Goal: Information Seeking & Learning: Learn about a topic

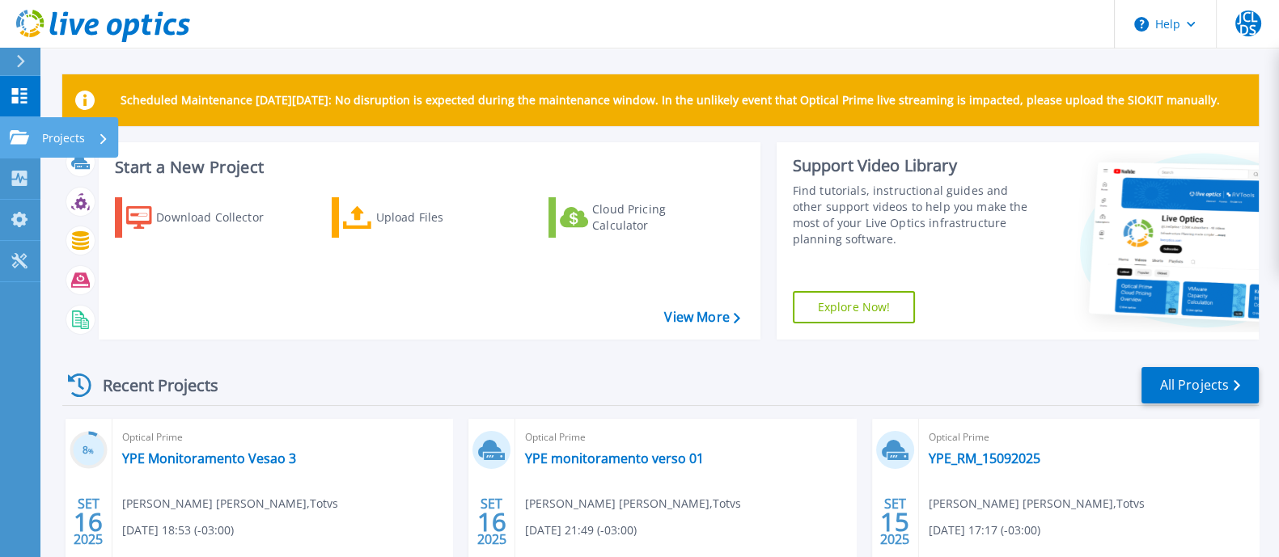
click at [75, 127] on p "Projects" at bounding box center [63, 138] width 43 height 42
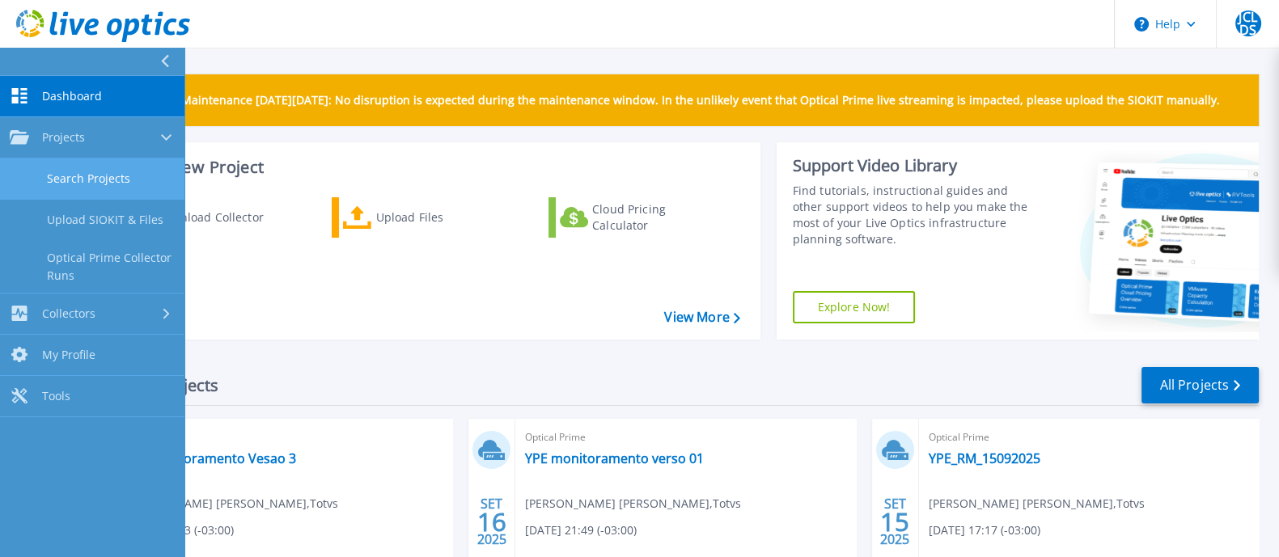
click at [98, 166] on link "Search Projects" at bounding box center [92, 179] width 184 height 41
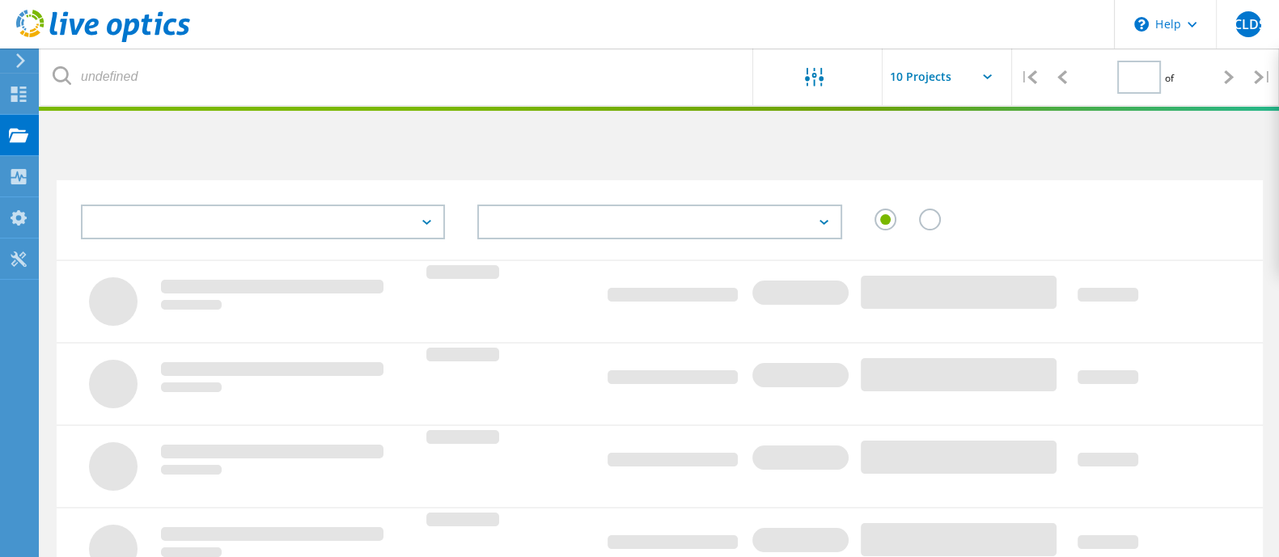
type input "1"
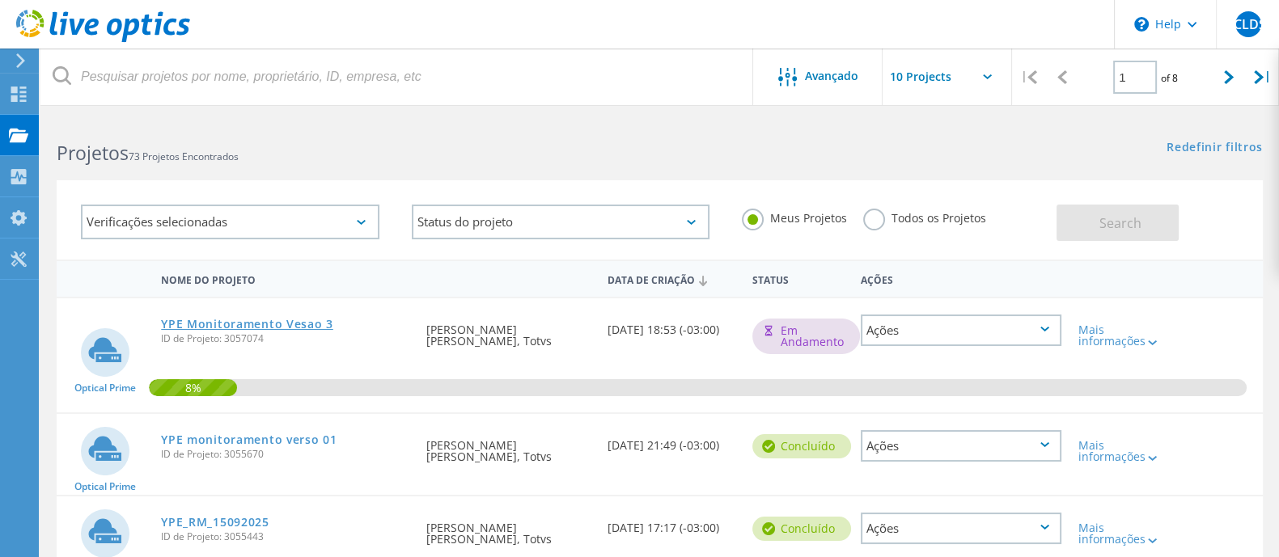
click at [206, 321] on link "YPE Monitoramento Vesao 3" at bounding box center [247, 324] width 172 height 11
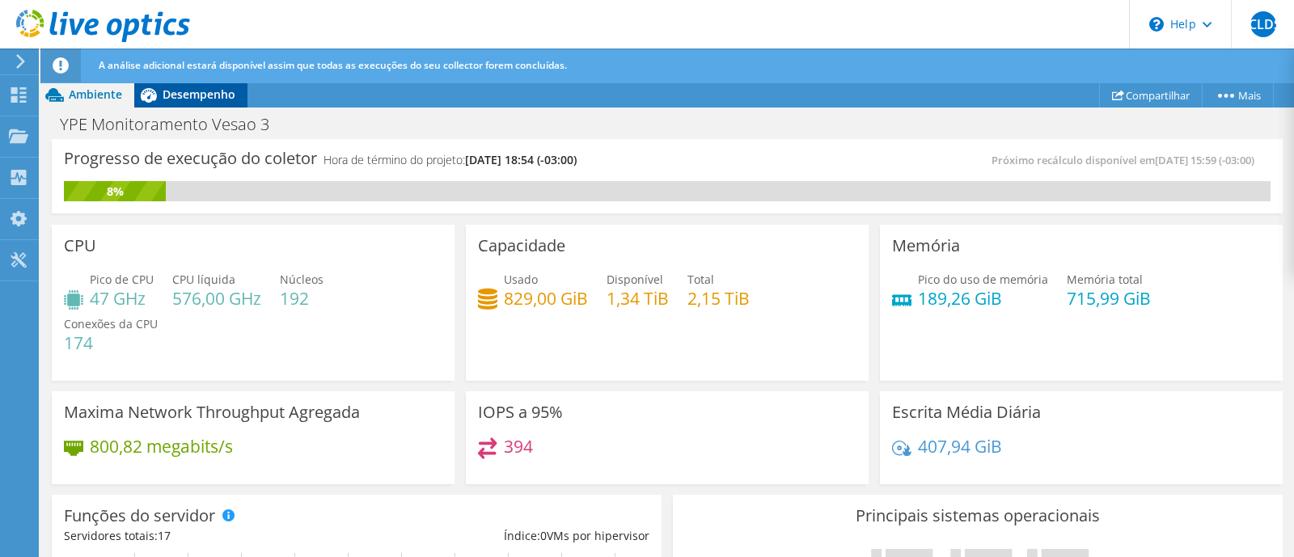
click at [207, 87] on span "Desempenho" at bounding box center [199, 94] width 73 height 15
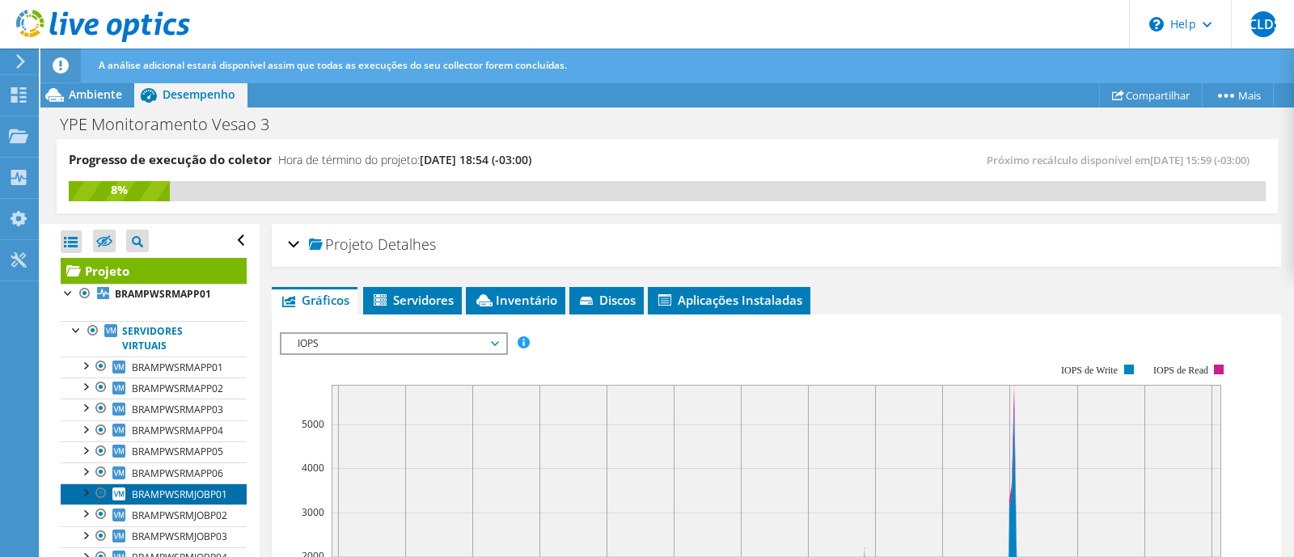
click at [179, 496] on span "BRAMPWSRMJOBP01" at bounding box center [179, 495] width 95 height 14
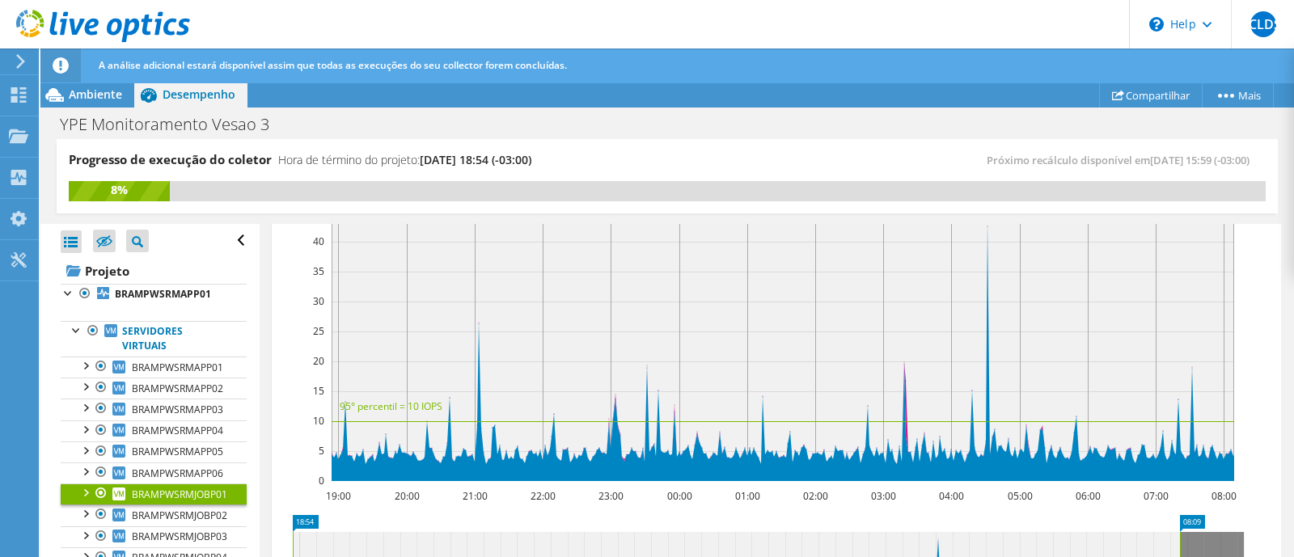
scroll to position [165, 0]
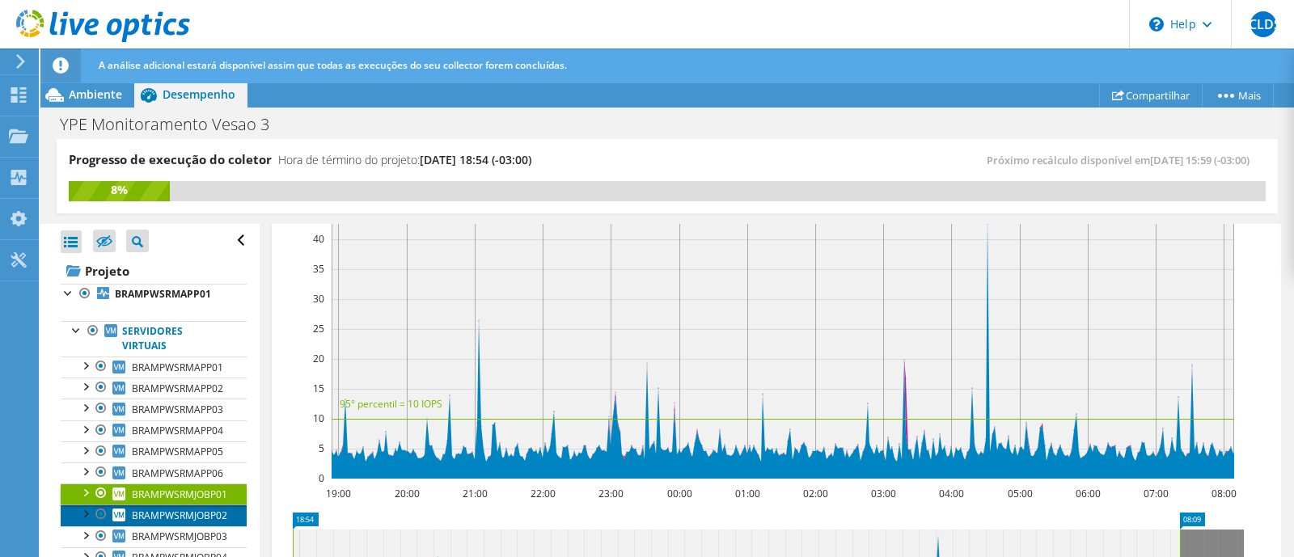
click at [197, 516] on span "BRAMPWSRMJOBP02" at bounding box center [179, 516] width 95 height 14
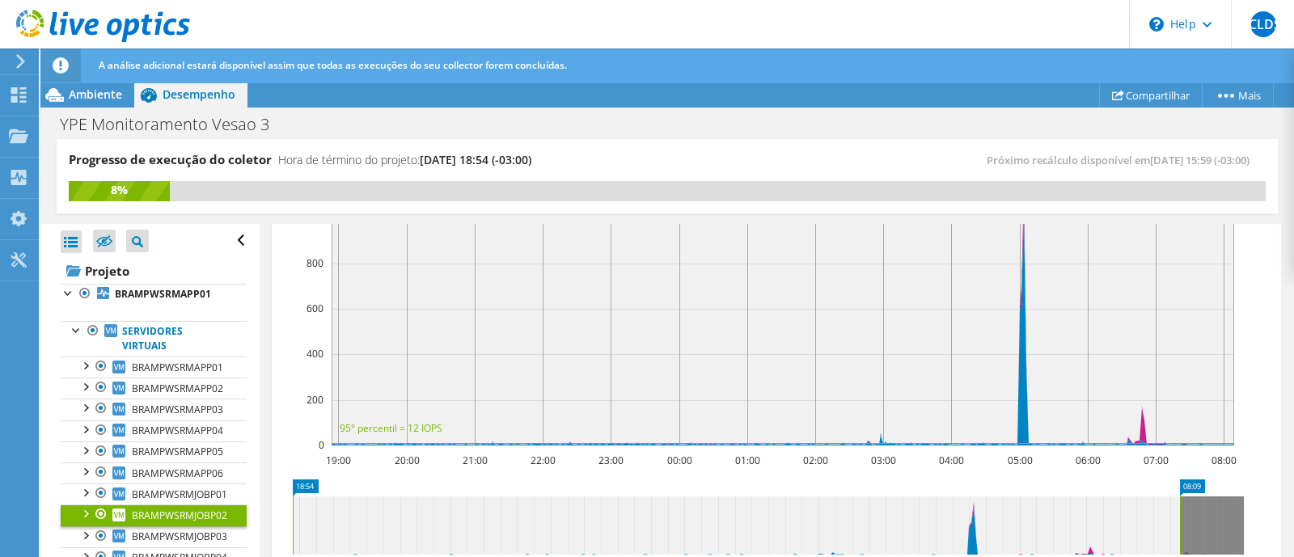
scroll to position [219, 0]
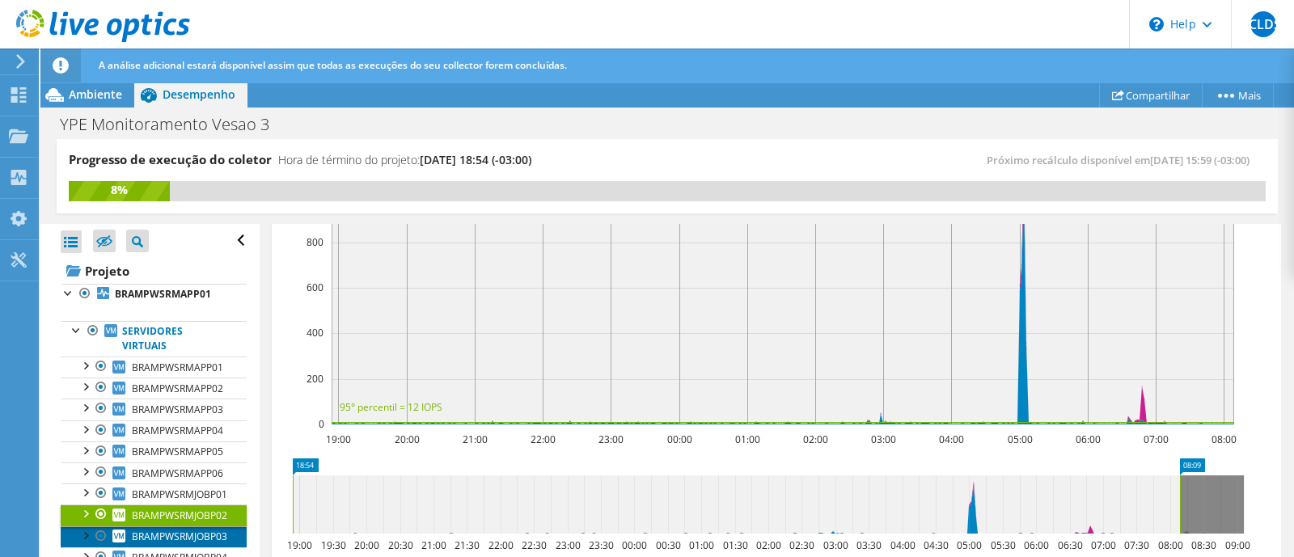
click at [211, 536] on span "BRAMPWSRMJOBP03" at bounding box center [179, 537] width 95 height 14
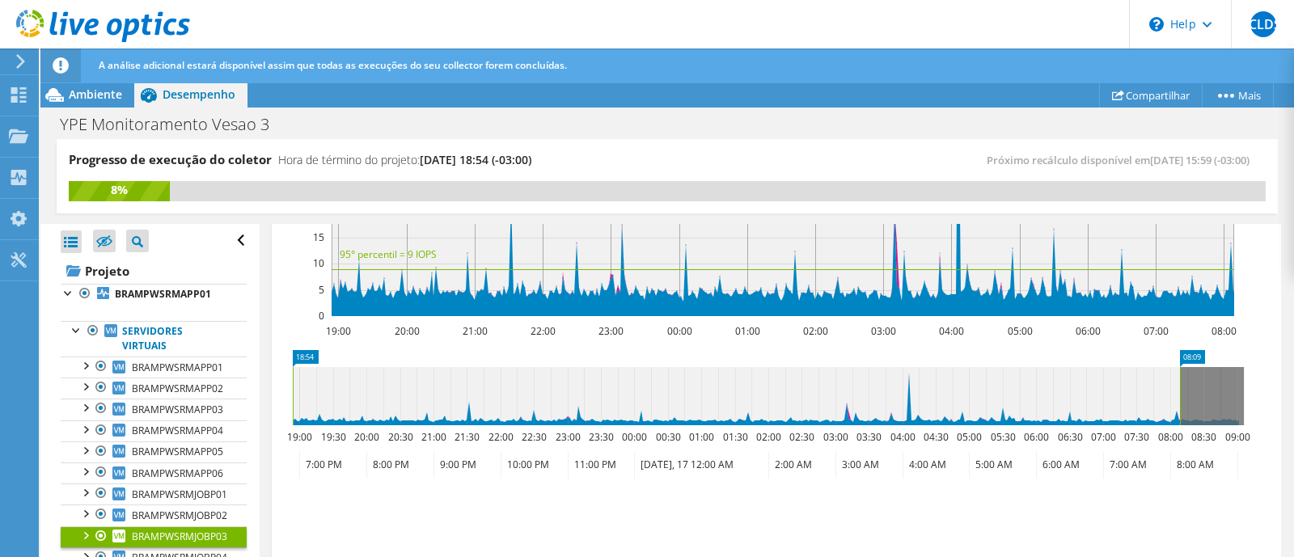
scroll to position [330, 0]
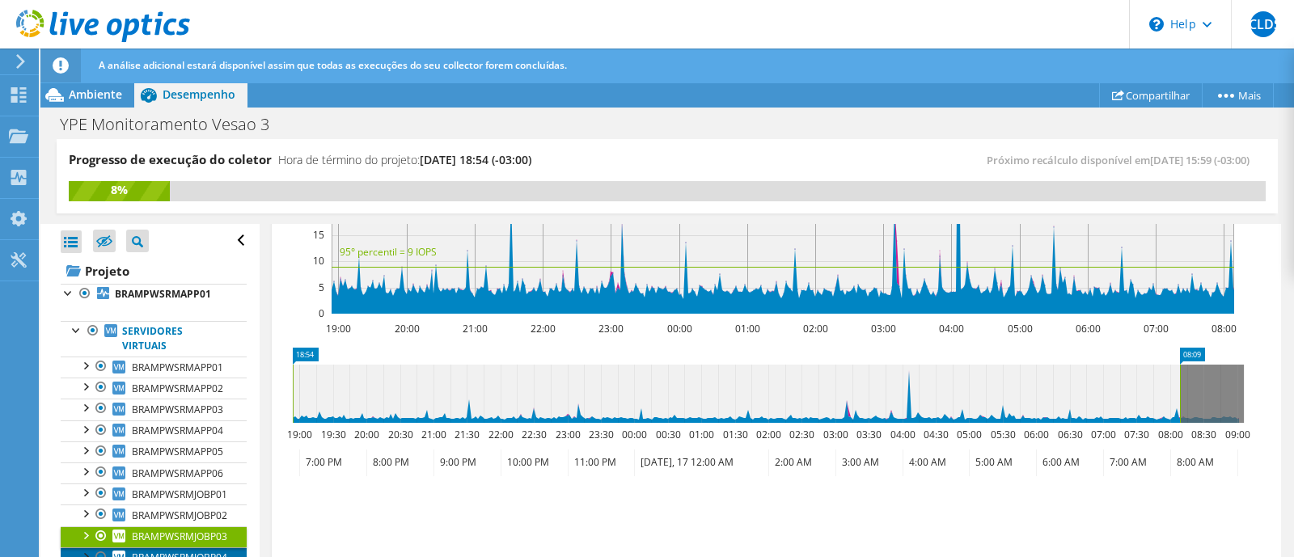
click at [181, 552] on span "BRAMPWSRMJOBP04" at bounding box center [179, 558] width 95 height 14
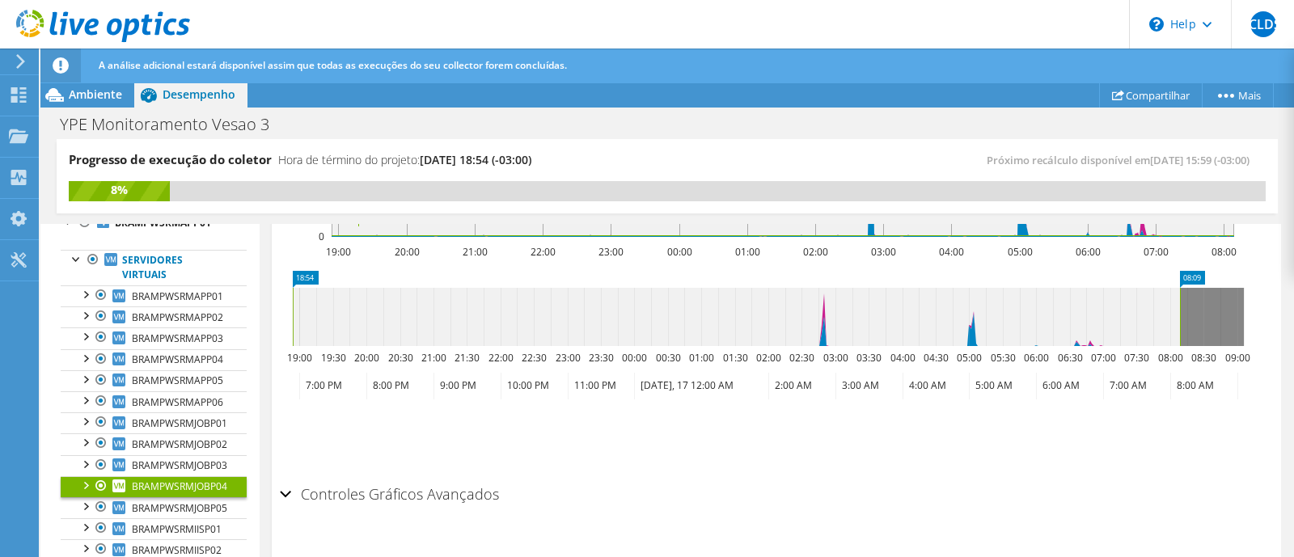
scroll to position [75, 0]
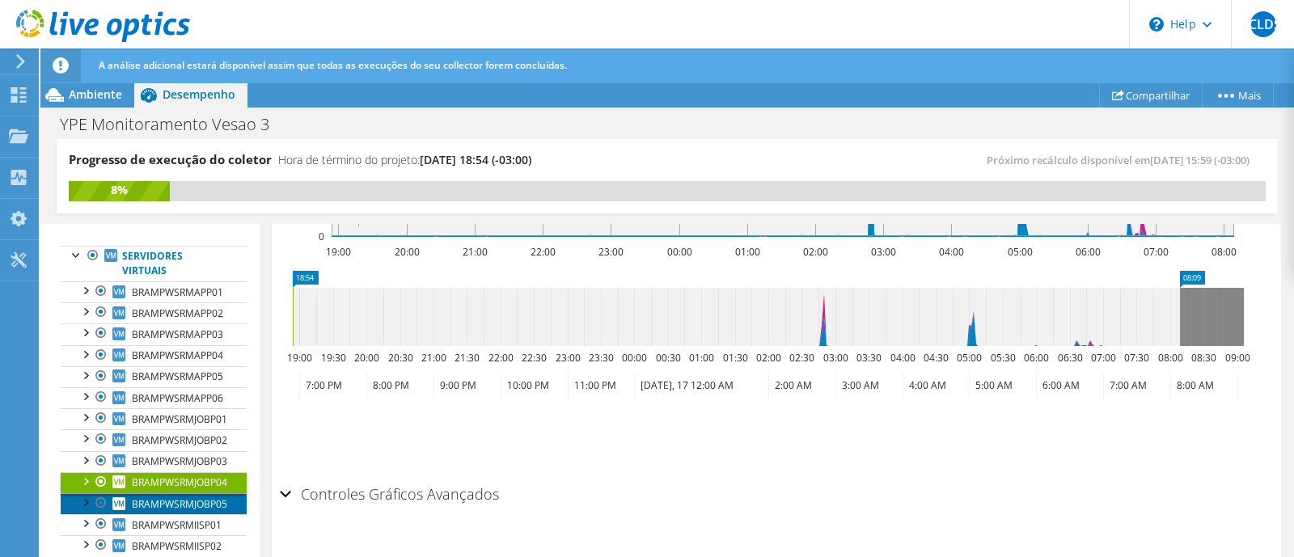
click at [197, 497] on span "BRAMPWSRMJOBP05" at bounding box center [179, 504] width 95 height 14
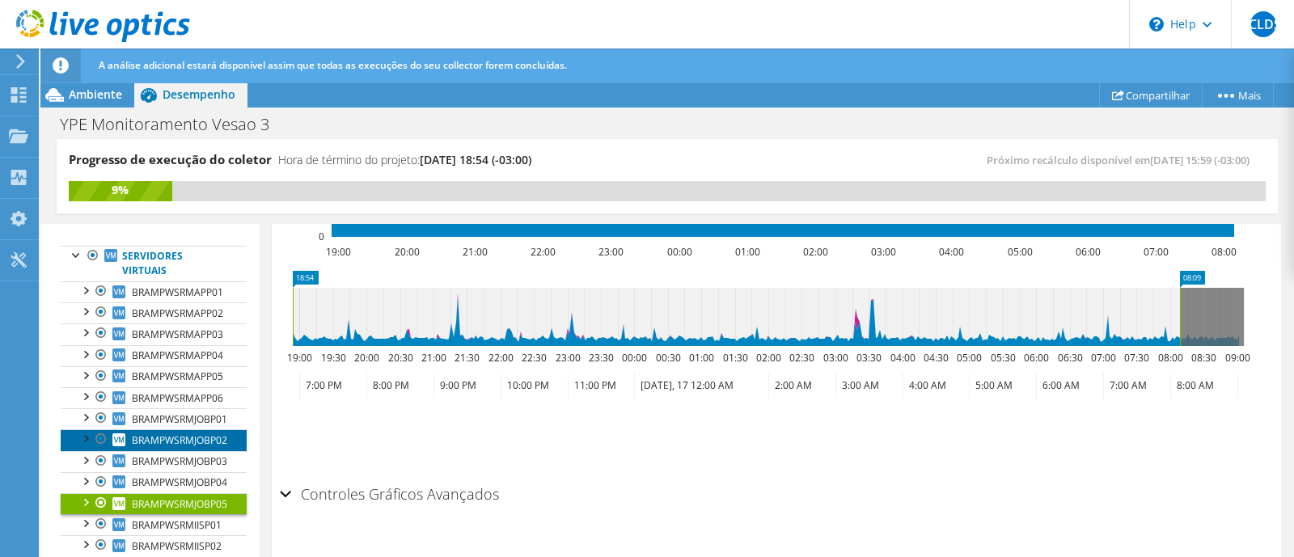
click at [213, 438] on span "BRAMPWSRMJOBP02" at bounding box center [179, 441] width 95 height 14
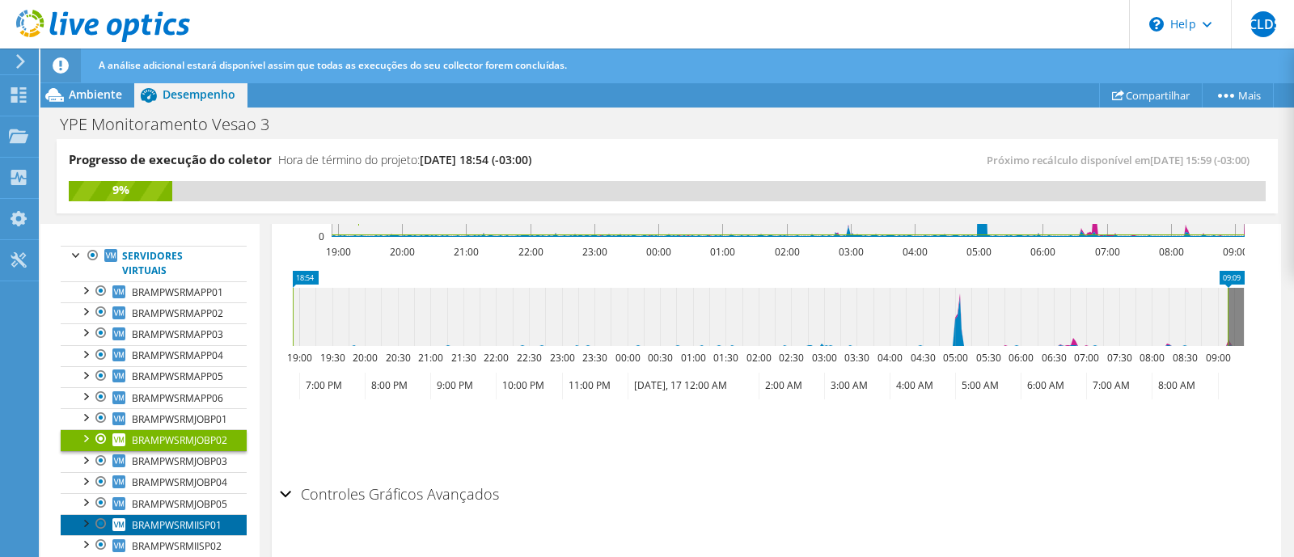
click at [206, 519] on span "BRAMPWSRMIISP01" at bounding box center [177, 526] width 90 height 14
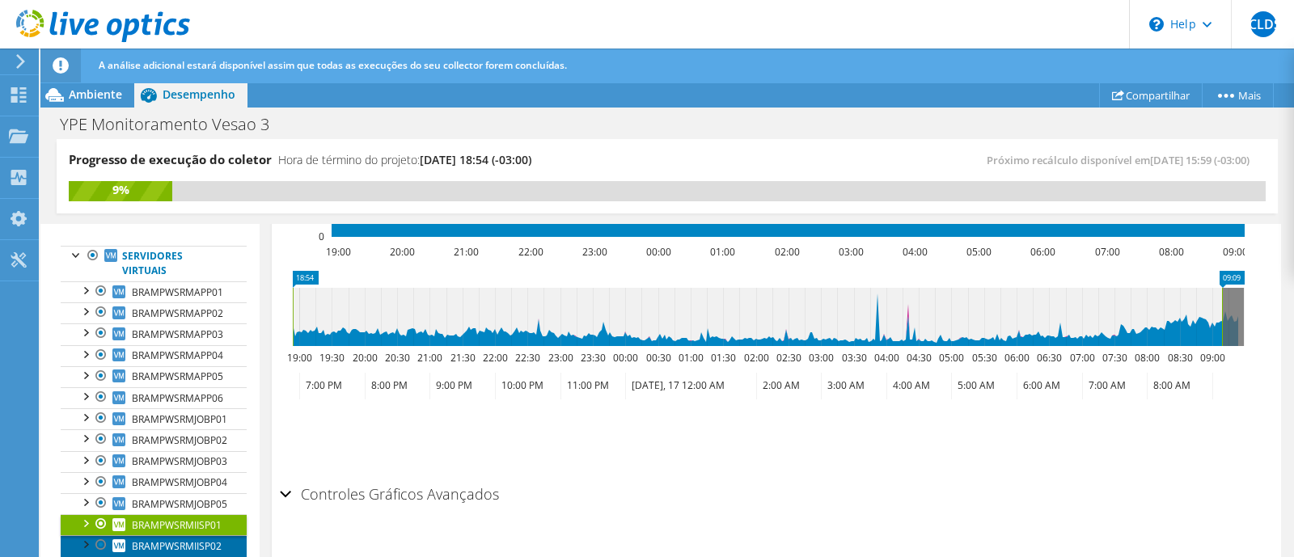
click at [203, 541] on span "BRAMPWSRMIISP02" at bounding box center [177, 547] width 90 height 14
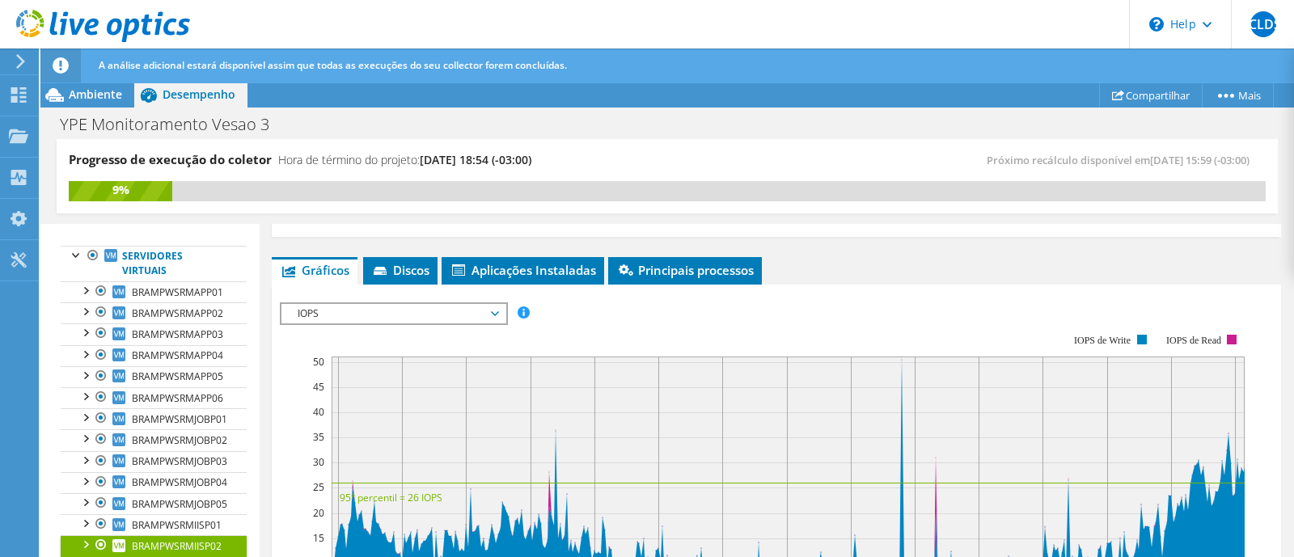
scroll to position [19, 0]
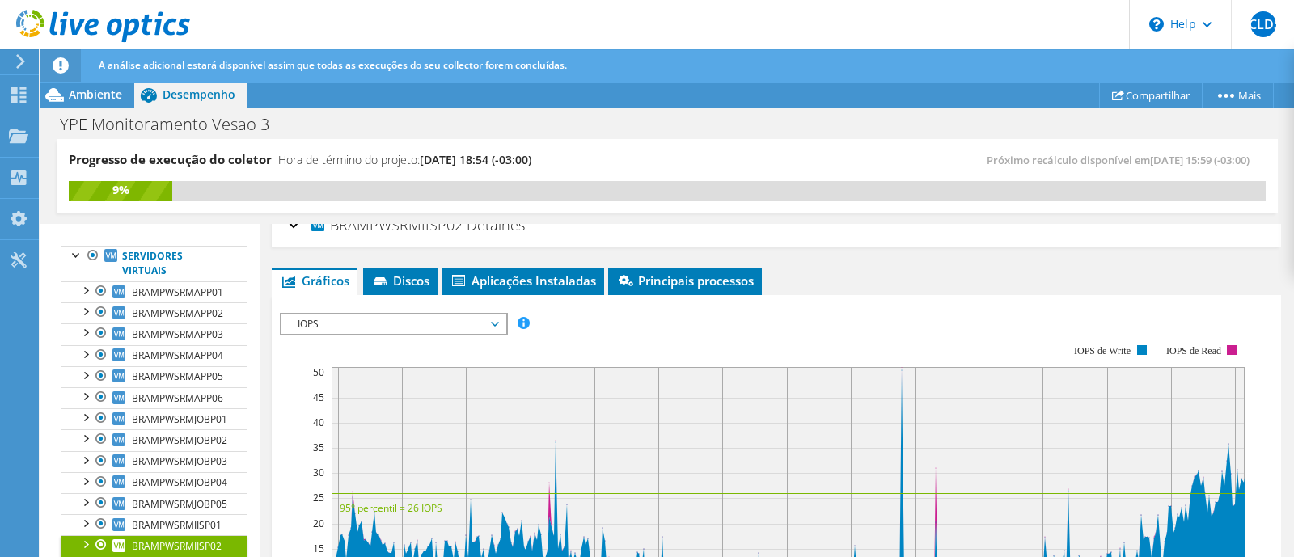
click at [494, 328] on span "IOPS" at bounding box center [394, 324] width 208 height 19
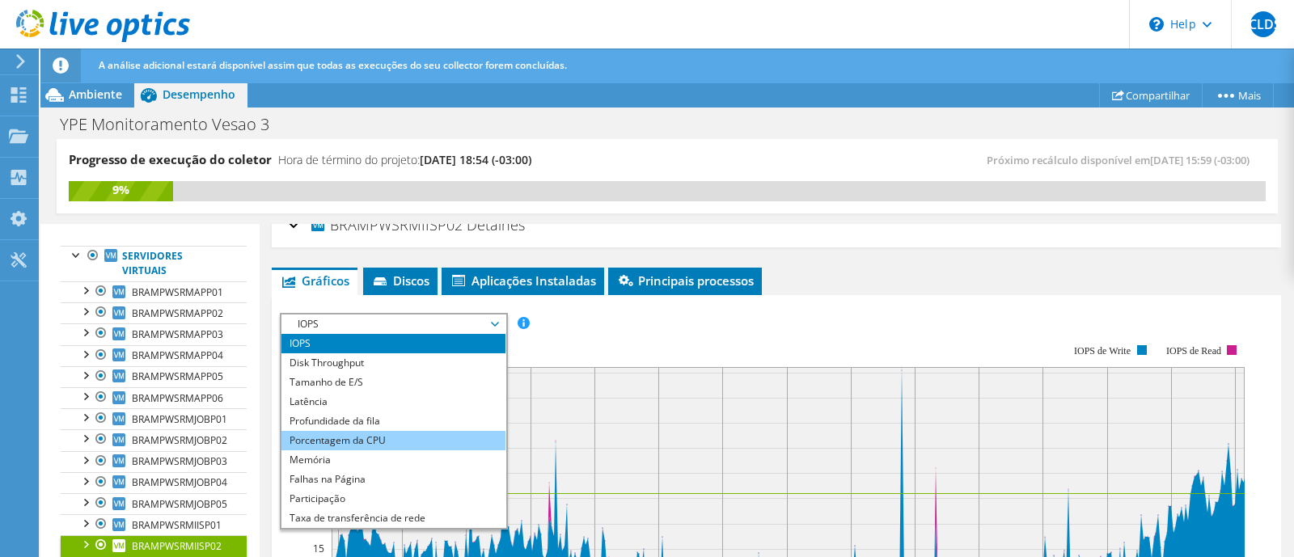
click at [434, 435] on li "Porcentagem da CPU" at bounding box center [394, 440] width 224 height 19
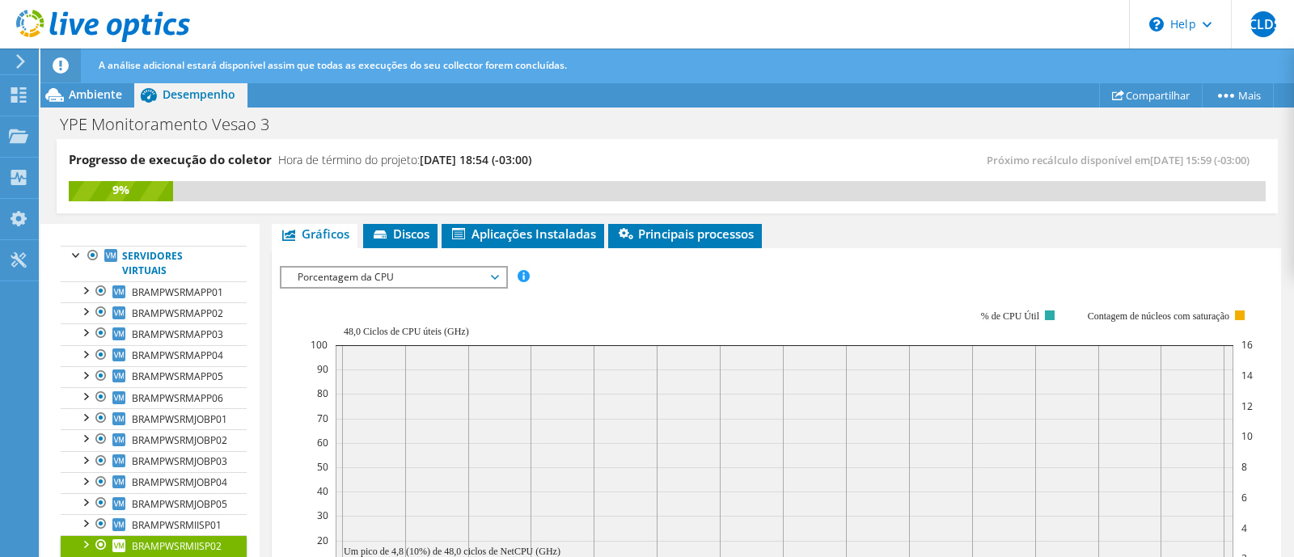
scroll to position [64, 0]
click at [497, 281] on span "Porcentagem da CPU" at bounding box center [394, 279] width 208 height 19
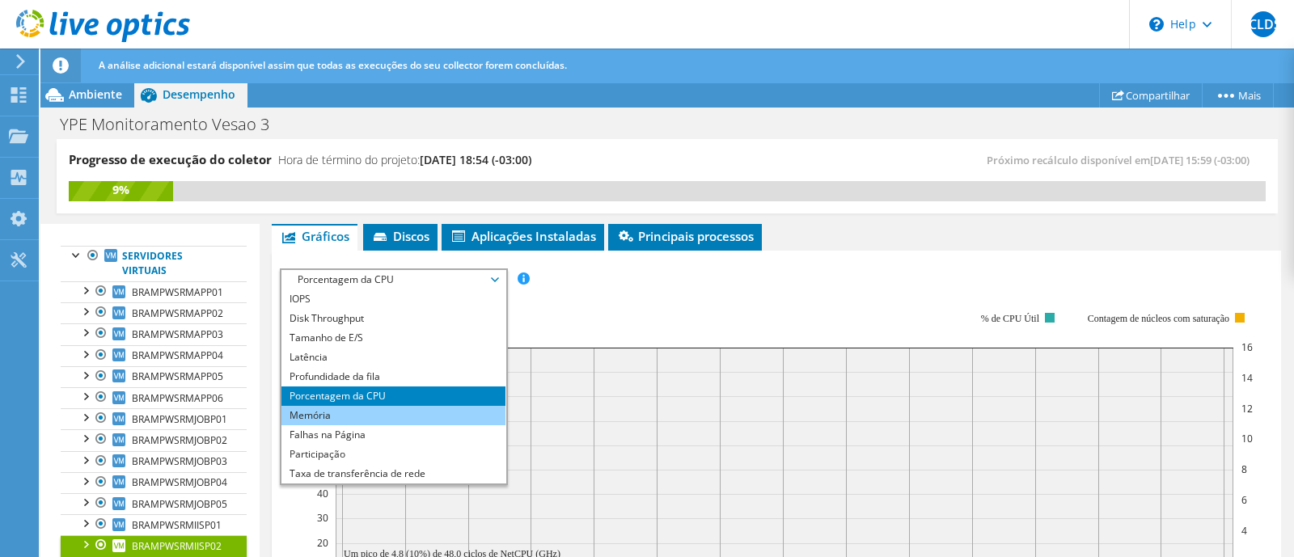
click at [454, 413] on li "Memória" at bounding box center [394, 415] width 224 height 19
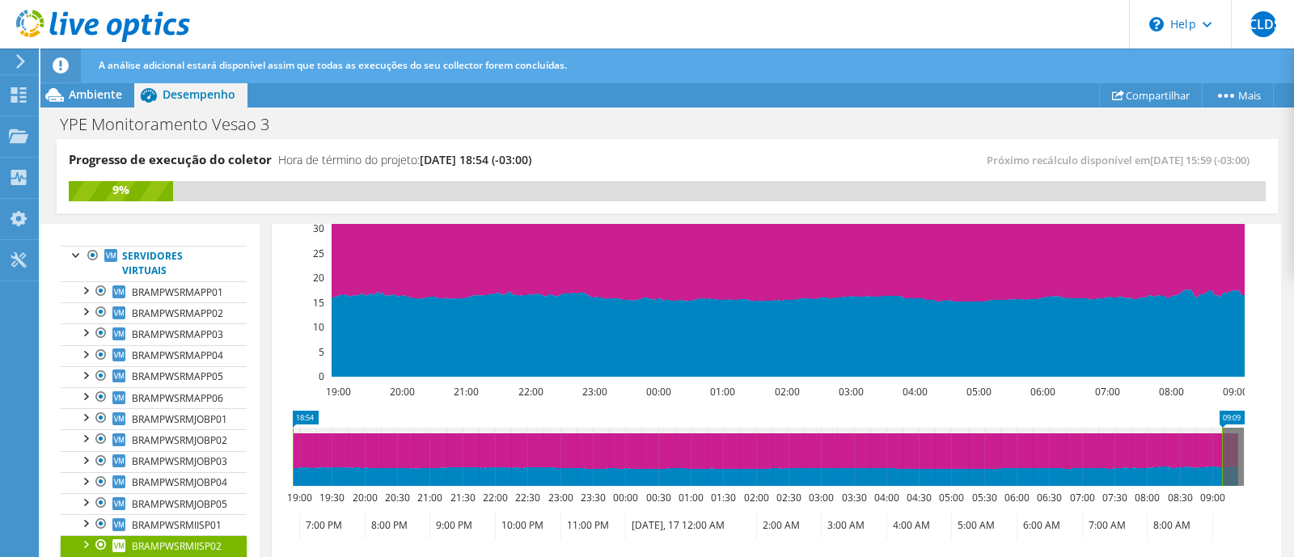
drag, startPoint x: 1293, startPoint y: 366, endPoint x: 1289, endPoint y: 450, distance: 84.3
click at [1289, 450] on article "BRAMPWSRMIISP02 Detalhes Sistema operacional Microsoft Windows Server 2022 Stan…" at bounding box center [777, 391] width 1035 height 335
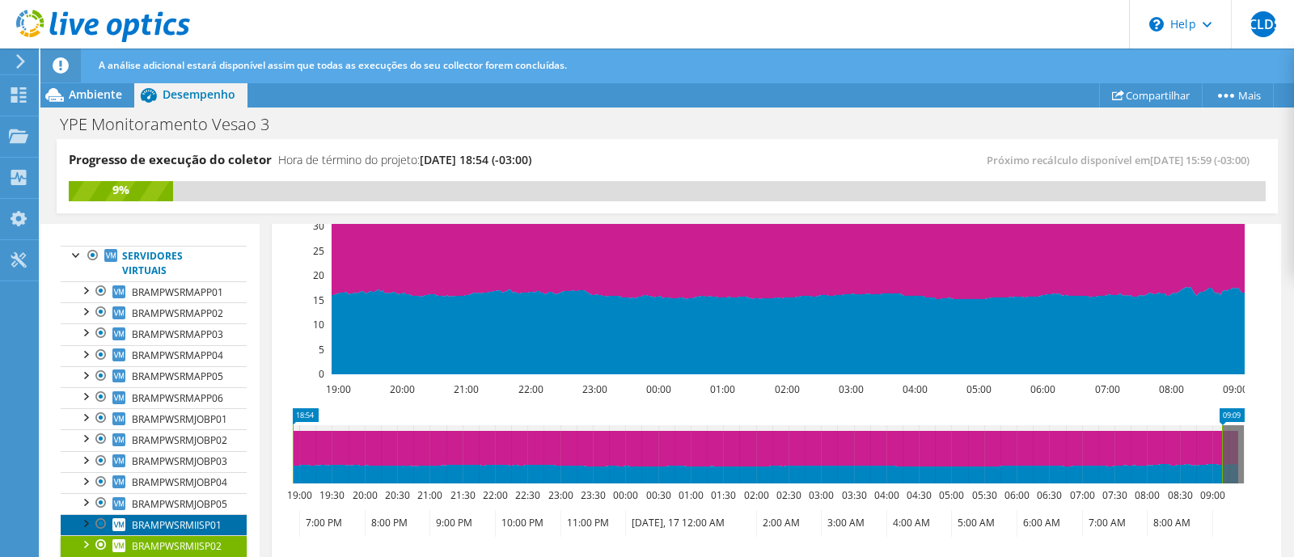
click at [207, 519] on span "BRAMPWSRMIISP01" at bounding box center [177, 526] width 90 height 14
